Goal: Task Accomplishment & Management: Manage account settings

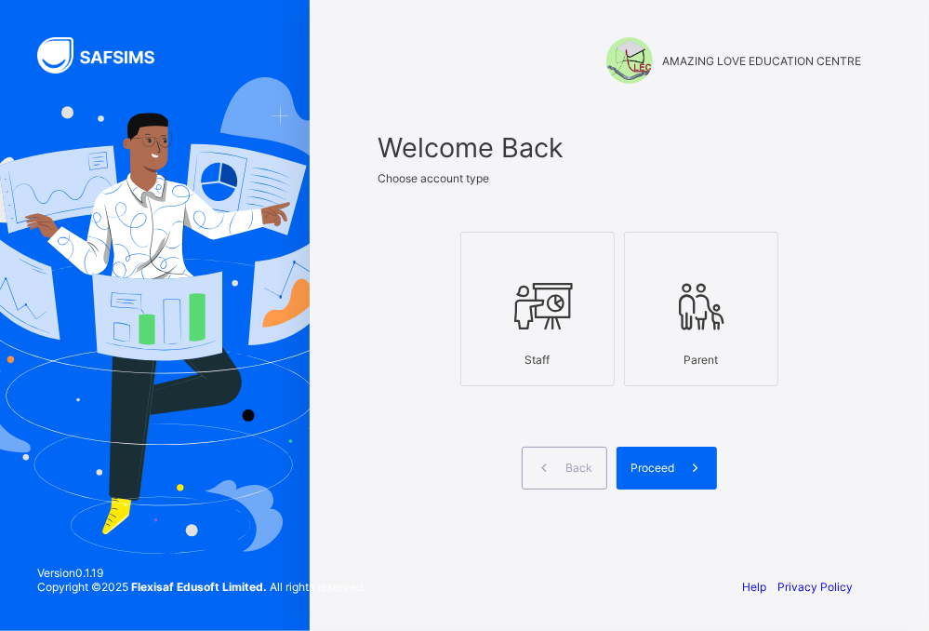
click at [596, 308] on div at bounding box center [538, 306] width 134 height 73
click at [661, 470] on span "Proceed" at bounding box center [653, 467] width 44 height 14
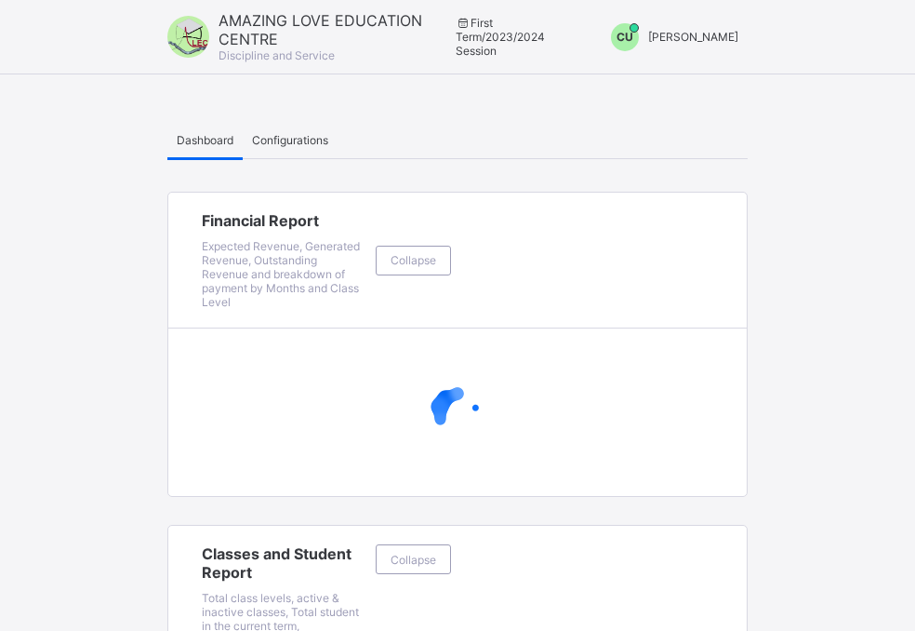
click at [648, 36] on div "CU" at bounding box center [625, 37] width 47 height 28
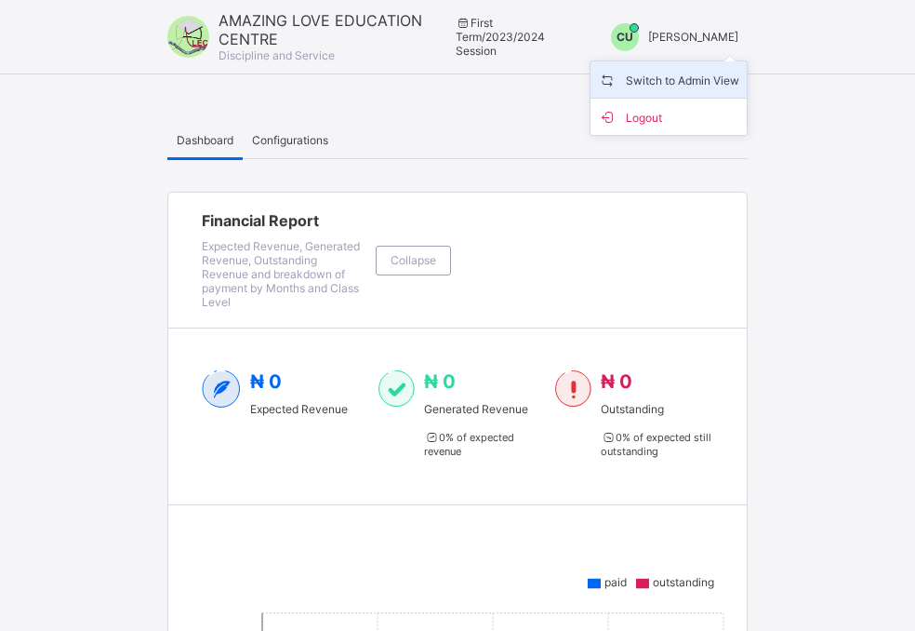
click at [667, 78] on span "Switch to Admin View" at bounding box center [668, 79] width 141 height 21
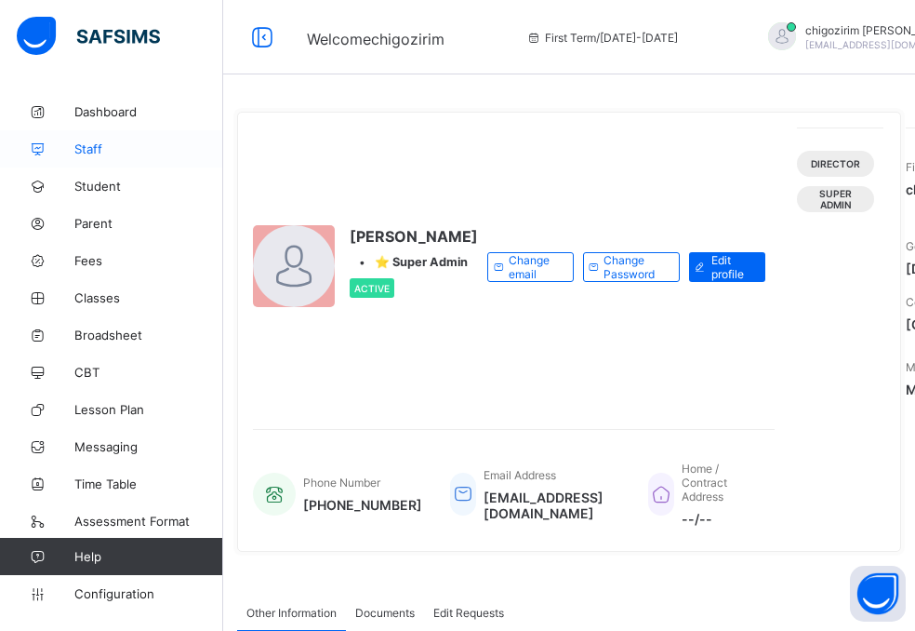
click at [90, 149] on span "Staff" at bounding box center [148, 148] width 149 height 15
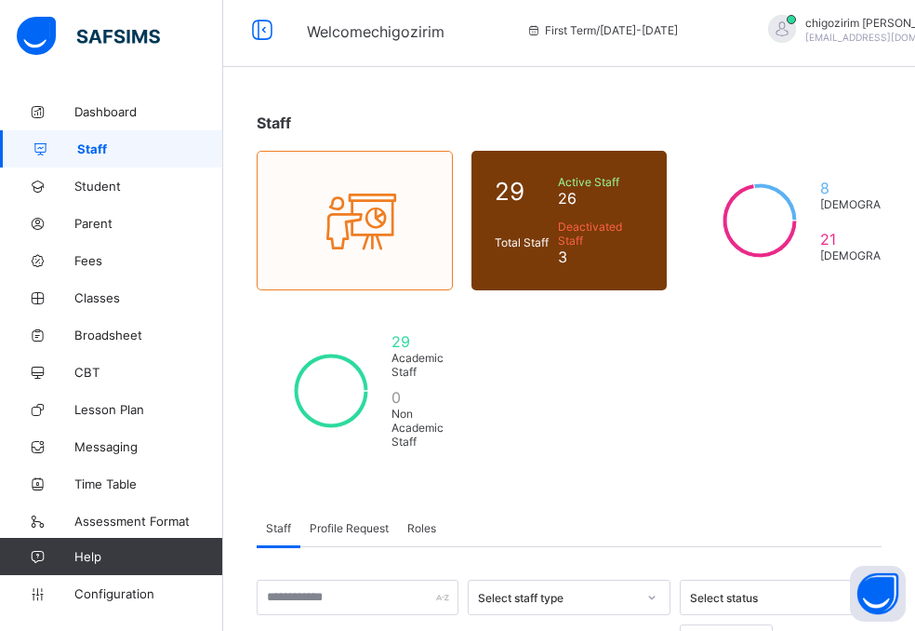
scroll to position [9, 0]
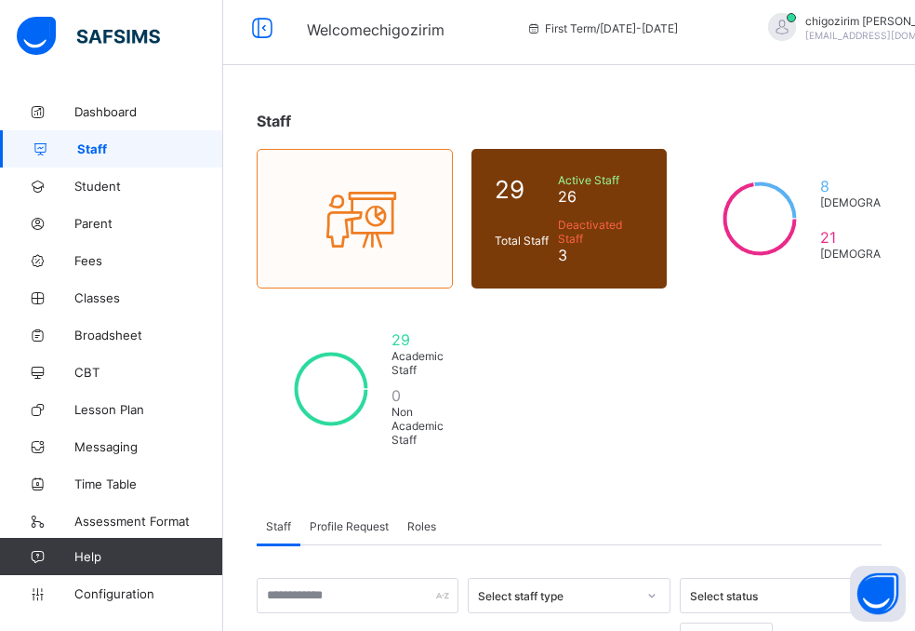
click at [424, 507] on div "Roles" at bounding box center [421, 525] width 47 height 37
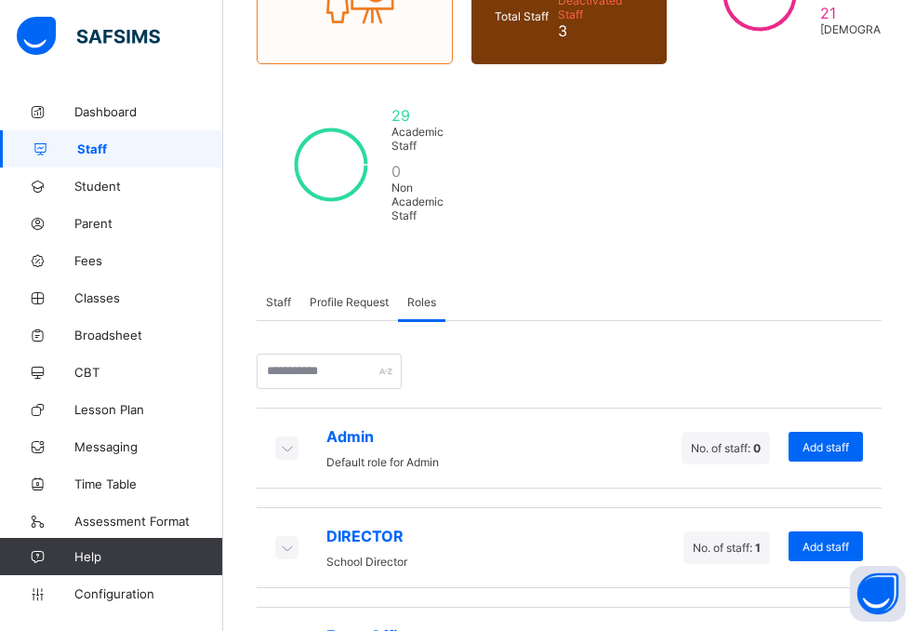
scroll to position [233, 0]
click at [282, 439] on icon at bounding box center [286, 448] width 20 height 19
click at [284, 439] on icon at bounding box center [286, 448] width 20 height 19
click at [286, 539] on icon at bounding box center [286, 548] width 20 height 19
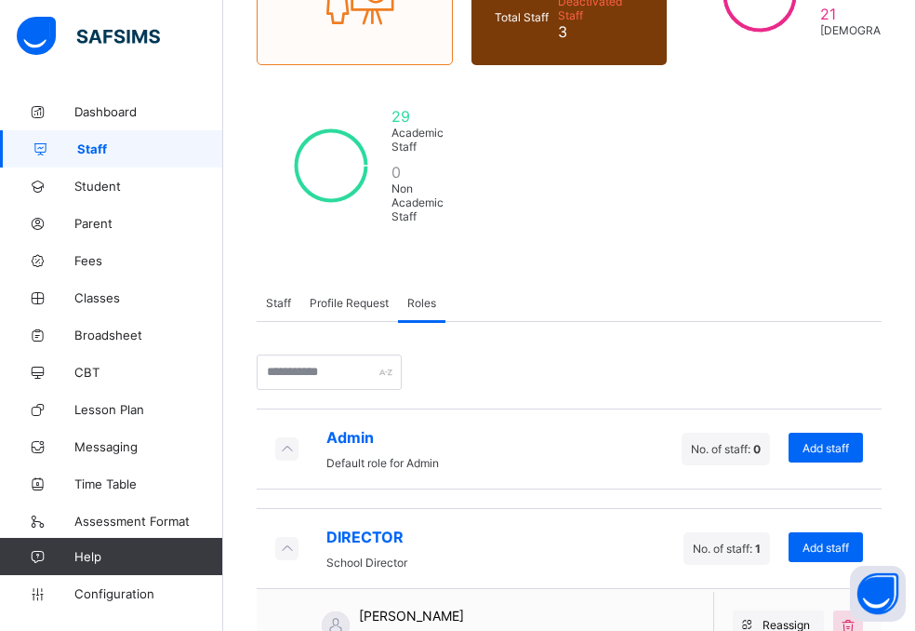
click at [286, 539] on icon at bounding box center [286, 548] width 20 height 19
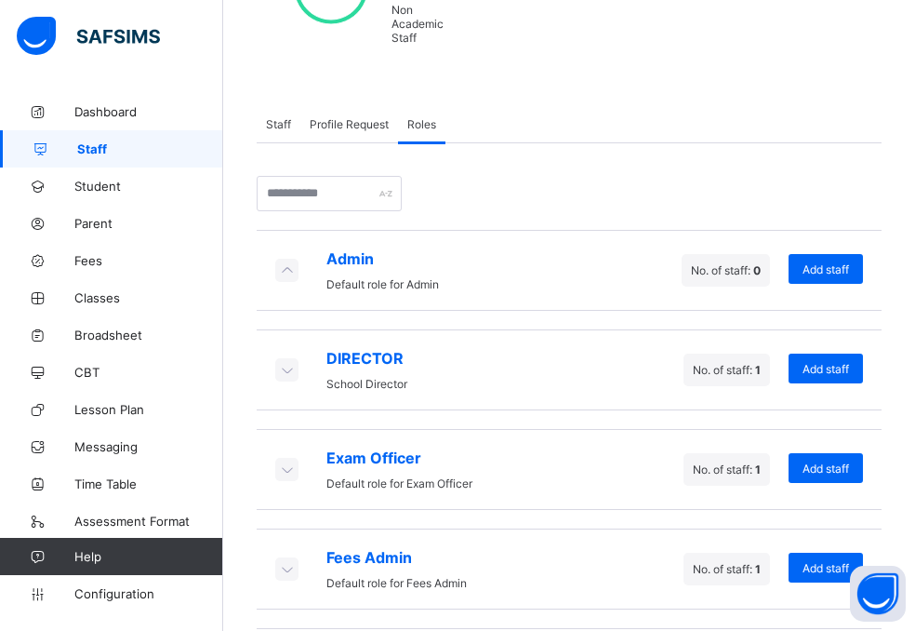
scroll to position [451, 0]
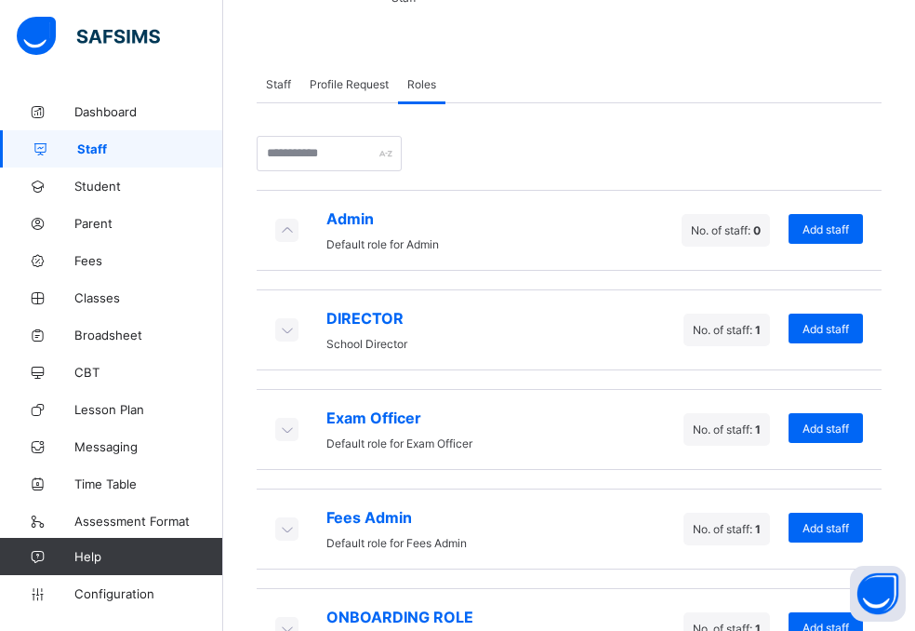
click at [289, 519] on icon at bounding box center [286, 528] width 20 height 19
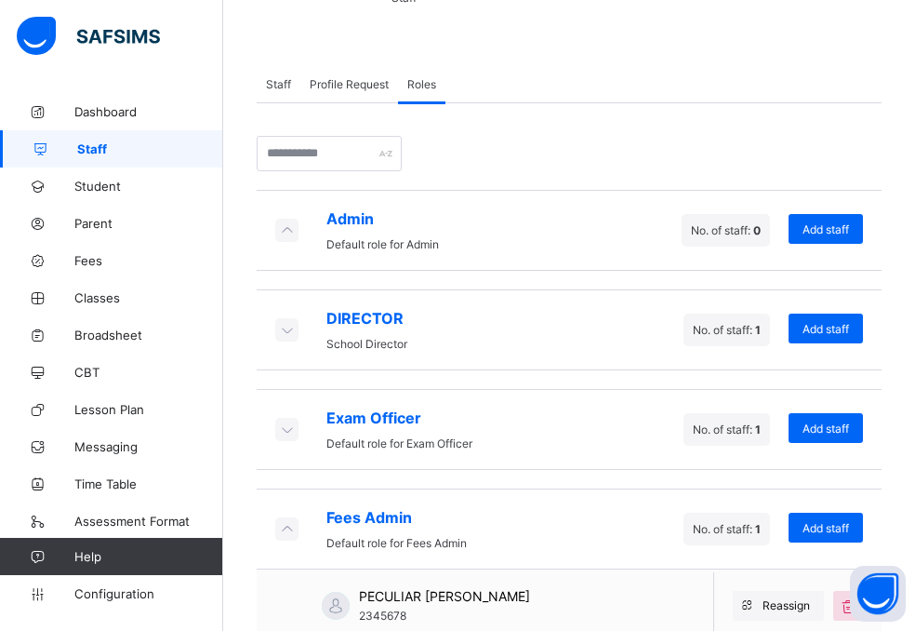
click at [289, 519] on icon at bounding box center [286, 528] width 20 height 19
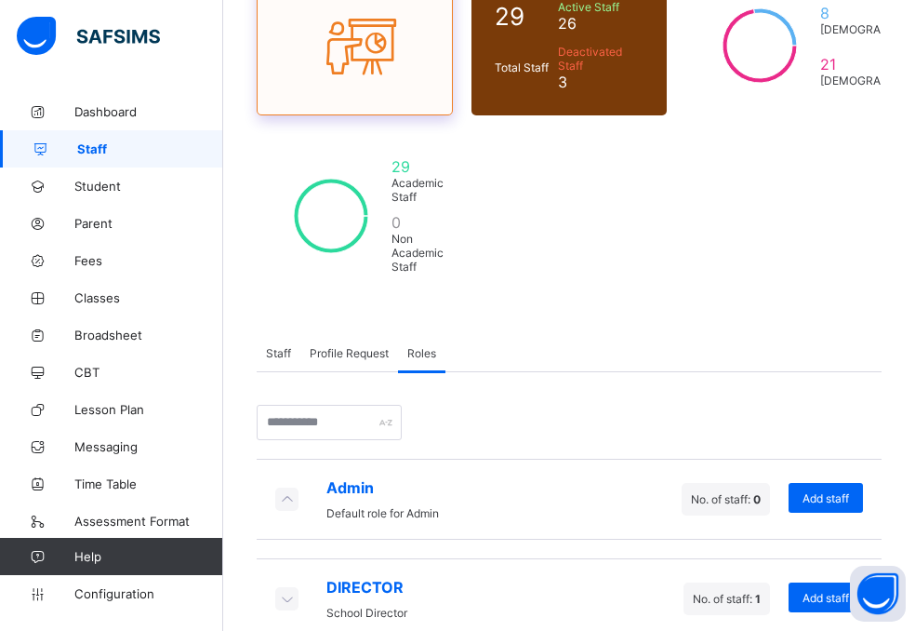
scroll to position [165, 0]
